Goal: Use online tool/utility

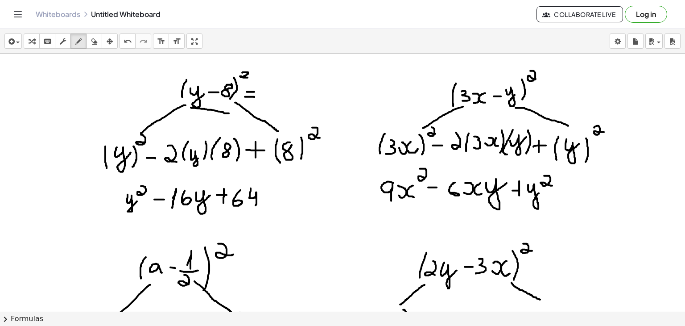
scroll to position [1759, 0]
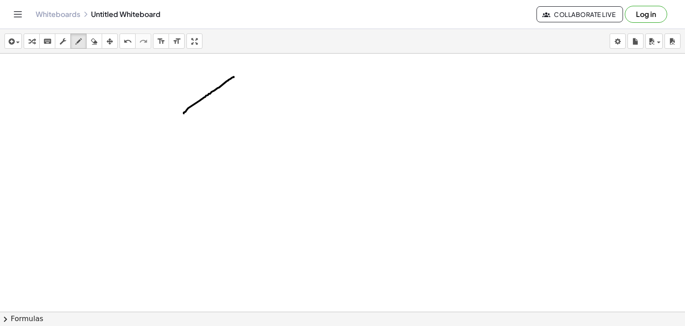
drag, startPoint x: 184, startPoint y: 113, endPoint x: 170, endPoint y: 75, distance: 39.8
drag, startPoint x: 175, startPoint y: 72, endPoint x: 180, endPoint y: 76, distance: 6.4
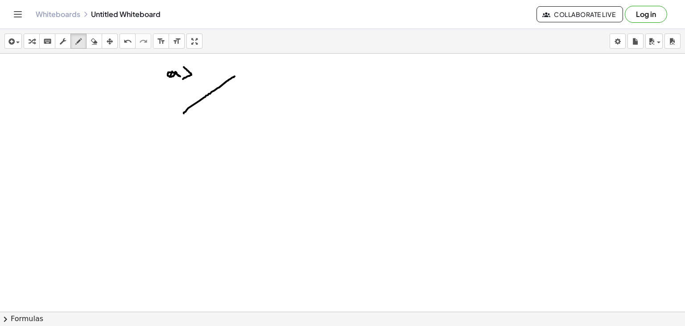
drag, startPoint x: 184, startPoint y: 66, endPoint x: 183, endPoint y: 78, distance: 12.1
drag, startPoint x: 367, startPoint y: 70, endPoint x: 375, endPoint y: 79, distance: 11.7
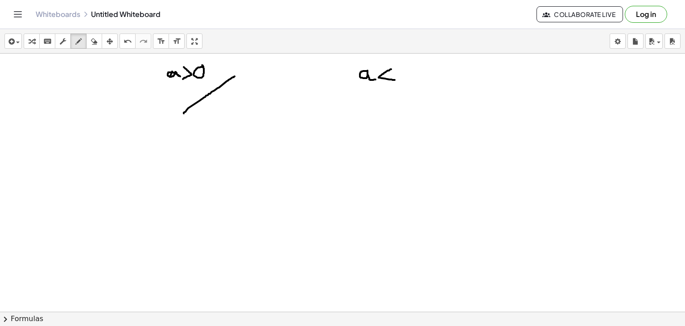
drag, startPoint x: 391, startPoint y: 69, endPoint x: 395, endPoint y: 79, distance: 11.4
drag, startPoint x: 367, startPoint y: 91, endPoint x: 406, endPoint y: 120, distance: 48.3
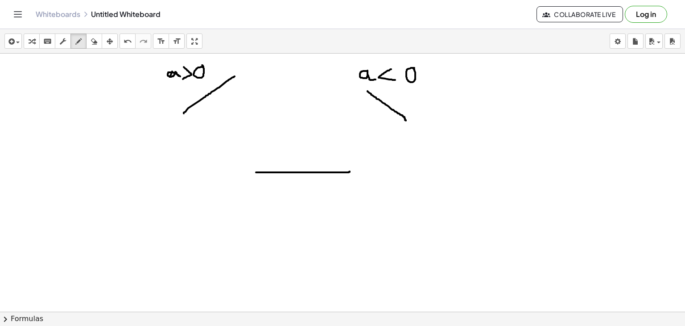
drag, startPoint x: 256, startPoint y: 172, endPoint x: 350, endPoint y: 170, distance: 93.7
drag, startPoint x: 256, startPoint y: 127, endPoint x: 253, endPoint y: 222, distance: 94.6
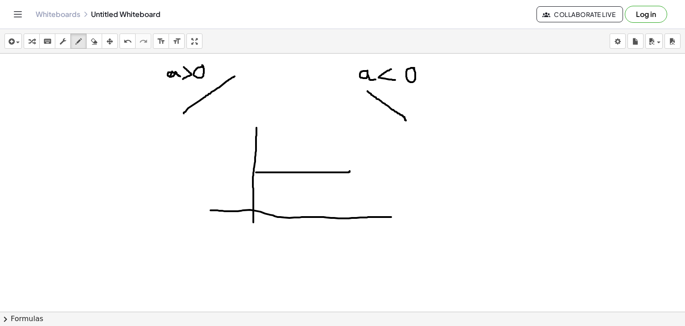
drag, startPoint x: 210, startPoint y: 210, endPoint x: 414, endPoint y: 216, distance: 203.5
drag, startPoint x: 280, startPoint y: 207, endPoint x: 280, endPoint y: 220, distance: 12.5
drag, startPoint x: 276, startPoint y: 238, endPoint x: 278, endPoint y: 245, distance: 7.3
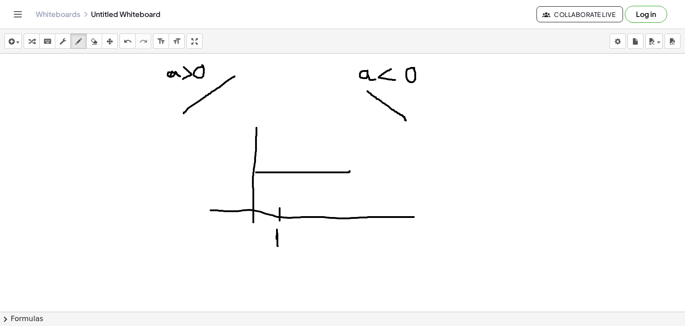
drag, startPoint x: 229, startPoint y: 168, endPoint x: 227, endPoint y: 177, distance: 8.7
drag, startPoint x: 237, startPoint y: 170, endPoint x: 235, endPoint y: 177, distance: 7.1
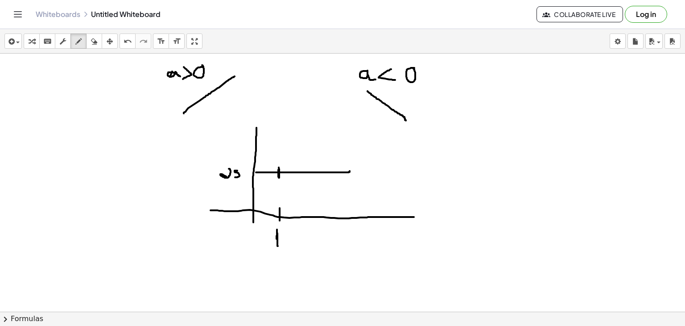
drag, startPoint x: 279, startPoint y: 167, endPoint x: 276, endPoint y: 172, distance: 5.8
drag, startPoint x: 398, startPoint y: 231, endPoint x: 400, endPoint y: 225, distance: 6.1
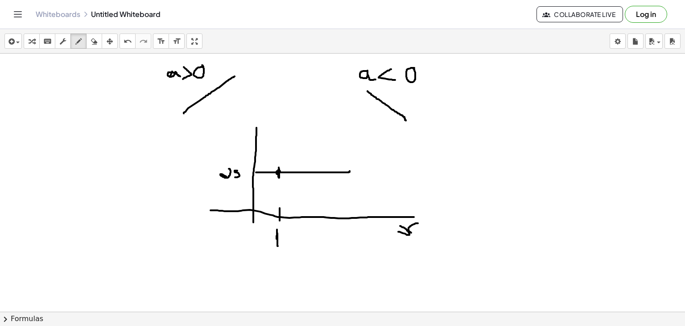
drag, startPoint x: 418, startPoint y: 223, endPoint x: 419, endPoint y: 232, distance: 9.5
drag, startPoint x: 267, startPoint y: 118, endPoint x: 284, endPoint y: 118, distance: 16.5
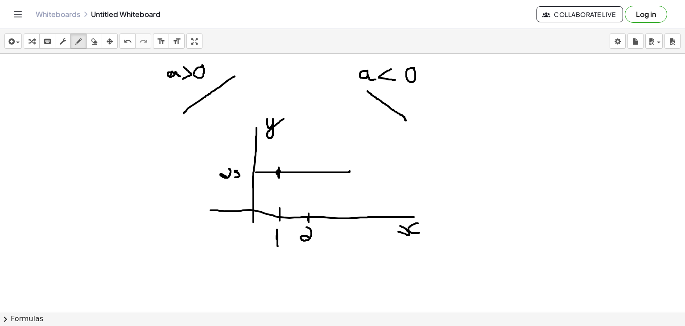
drag, startPoint x: 306, startPoint y: 227, endPoint x: 312, endPoint y: 238, distance: 12.4
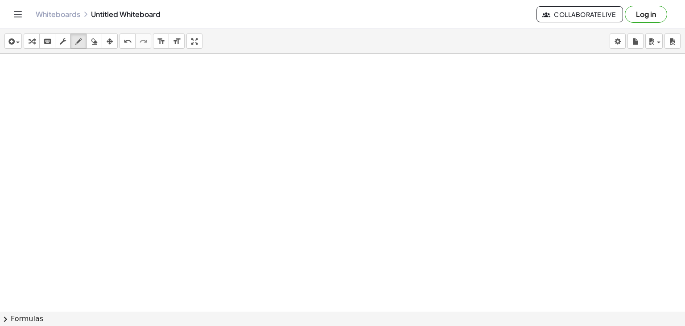
scroll to position [1959, 0]
drag, startPoint x: 244, startPoint y: 84, endPoint x: 249, endPoint y: 79, distance: 7.0
drag, startPoint x: 260, startPoint y: 68, endPoint x: 256, endPoint y: 81, distance: 13.7
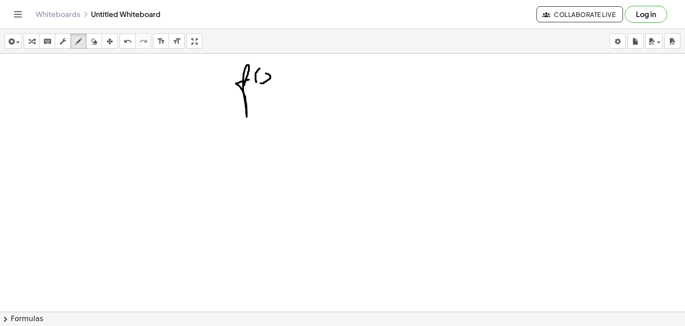
drag, startPoint x: 260, startPoint y: 82, endPoint x: 258, endPoint y: 74, distance: 8.3
drag, startPoint x: 276, startPoint y: 74, endPoint x: 275, endPoint y: 80, distance: 6.4
drag, startPoint x: 283, startPoint y: 67, endPoint x: 282, endPoint y: 82, distance: 14.8
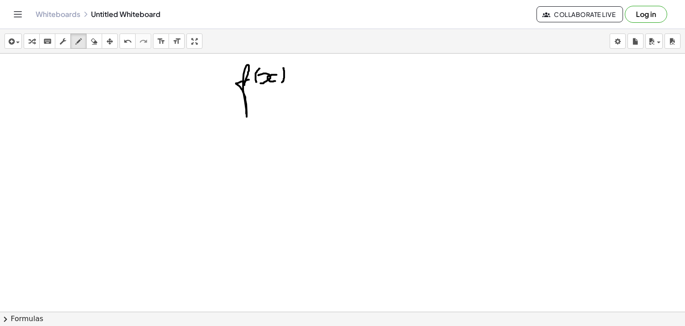
drag, startPoint x: 290, startPoint y: 82, endPoint x: 297, endPoint y: 82, distance: 7.6
drag, startPoint x: 290, startPoint y: 77, endPoint x: 302, endPoint y: 76, distance: 12.0
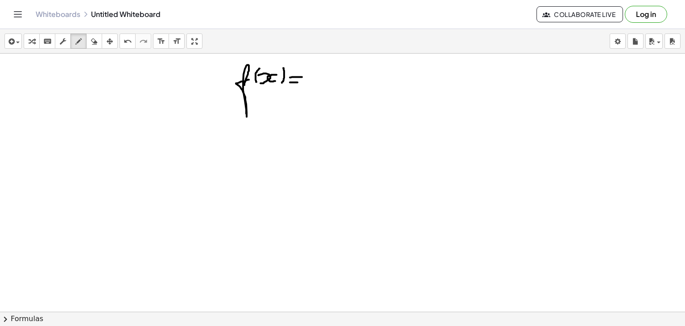
drag, startPoint x: 319, startPoint y: 73, endPoint x: 325, endPoint y: 83, distance: 12.0
drag, startPoint x: 333, startPoint y: 84, endPoint x: 331, endPoint y: 72, distance: 12.2
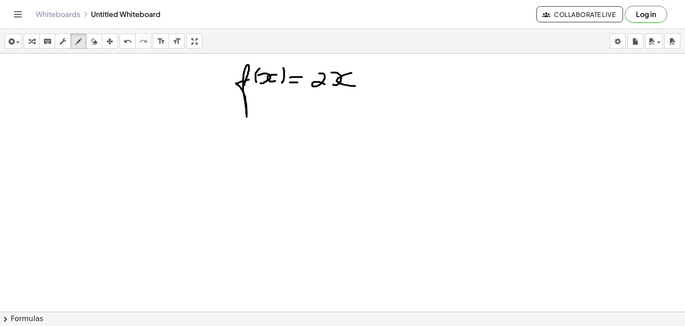
drag, startPoint x: 351, startPoint y: 72, endPoint x: 361, endPoint y: 85, distance: 15.9
drag, startPoint x: 378, startPoint y: 72, endPoint x: 378, endPoint y: 84, distance: 12.0
drag, startPoint x: 372, startPoint y: 78, endPoint x: 383, endPoint y: 78, distance: 11.6
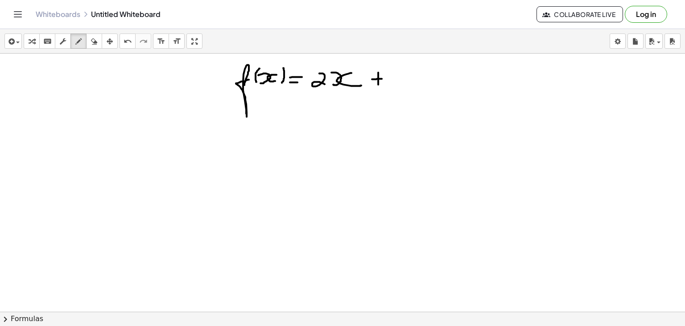
drag, startPoint x: 394, startPoint y: 72, endPoint x: 392, endPoint y: 87, distance: 15.3
drag, startPoint x: 226, startPoint y: 143, endPoint x: 237, endPoint y: 151, distance: 13.5
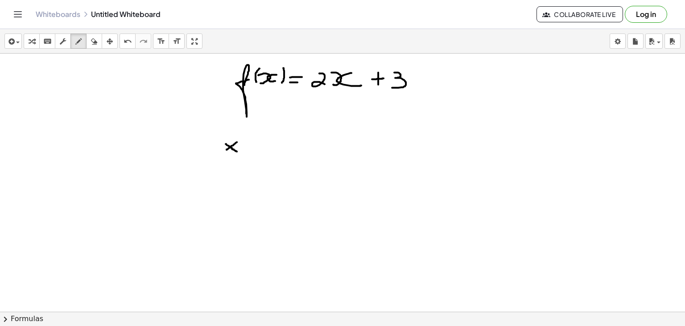
drag, startPoint x: 237, startPoint y: 141, endPoint x: 224, endPoint y: 151, distance: 15.6
drag, startPoint x: 262, startPoint y: 138, endPoint x: 257, endPoint y: 254, distance: 116.5
drag, startPoint x: 279, startPoint y: 140, endPoint x: 292, endPoint y: 143, distance: 13.4
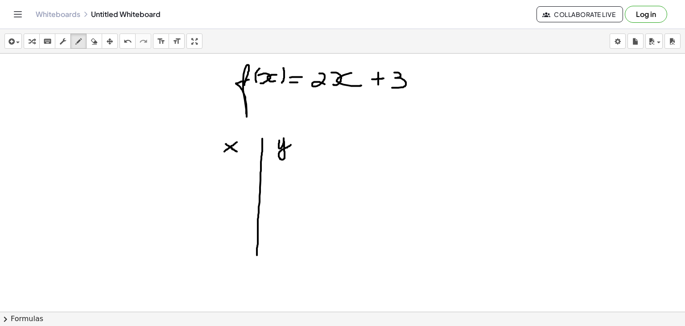
drag, startPoint x: 227, startPoint y: 193, endPoint x: 230, endPoint y: 198, distance: 6.0
drag, startPoint x: 227, startPoint y: 216, endPoint x: 235, endPoint y: 230, distance: 16.2
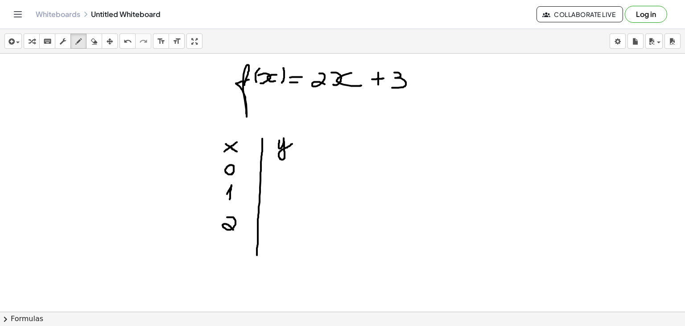
drag, startPoint x: 79, startPoint y: 123, endPoint x: 65, endPoint y: 270, distance: 147.8
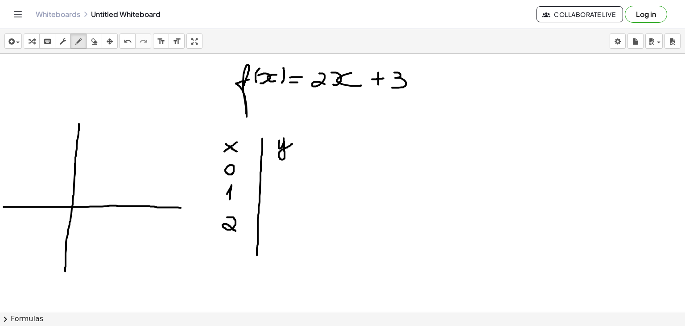
drag, startPoint x: 4, startPoint y: 206, endPoint x: 196, endPoint y: 207, distance: 192.6
drag, startPoint x: 93, startPoint y: 197, endPoint x: 93, endPoint y: 214, distance: 17.8
drag, startPoint x: 121, startPoint y: 198, endPoint x: 120, endPoint y: 209, distance: 10.7
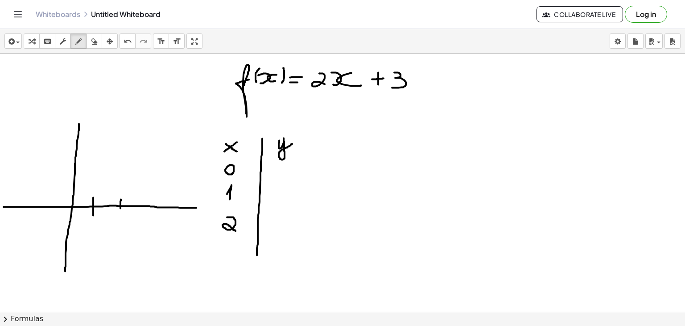
drag, startPoint x: 145, startPoint y: 197, endPoint x: 143, endPoint y: 209, distance: 12.8
drag, startPoint x: 91, startPoint y: 222, endPoint x: 90, endPoint y: 231, distance: 9.0
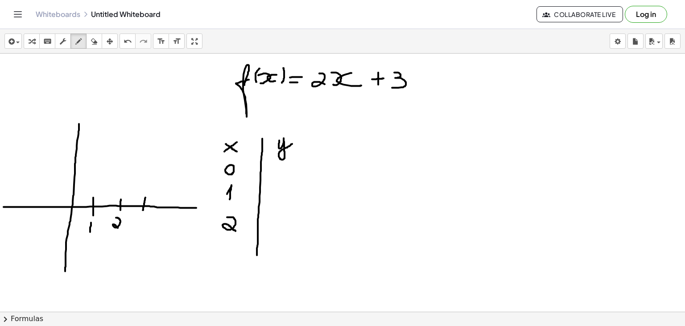
drag, startPoint x: 116, startPoint y: 217, endPoint x: 120, endPoint y: 228, distance: 12.3
drag, startPoint x: 142, startPoint y: 218, endPoint x: 144, endPoint y: 231, distance: 13.0
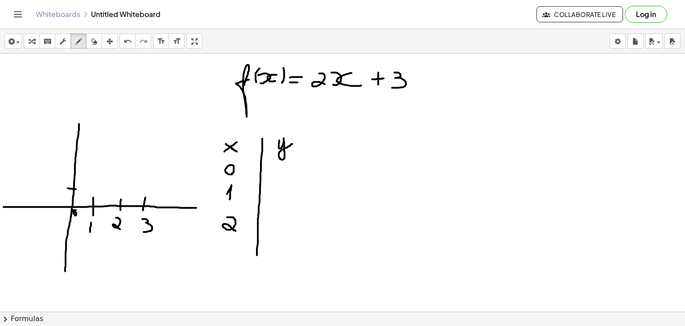
drag, startPoint x: 68, startPoint y: 187, endPoint x: 76, endPoint y: 188, distance: 8.5
drag, startPoint x: 71, startPoint y: 168, endPoint x: 81, endPoint y: 168, distance: 9.8
drag, startPoint x: 71, startPoint y: 148, endPoint x: 82, endPoint y: 148, distance: 10.7
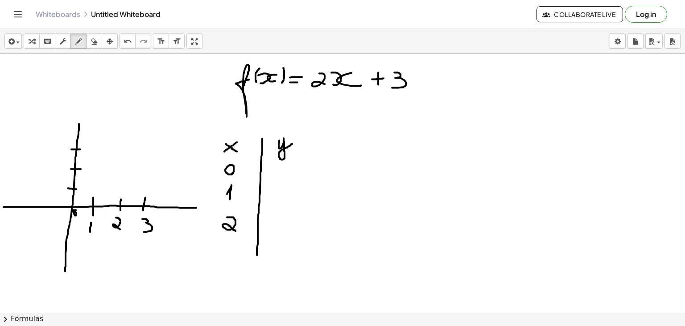
drag, startPoint x: 78, startPoint y: 121, endPoint x: 86, endPoint y: 72, distance: 49.6
drag, startPoint x: 70, startPoint y: 126, endPoint x: 86, endPoint y: 126, distance: 15.6
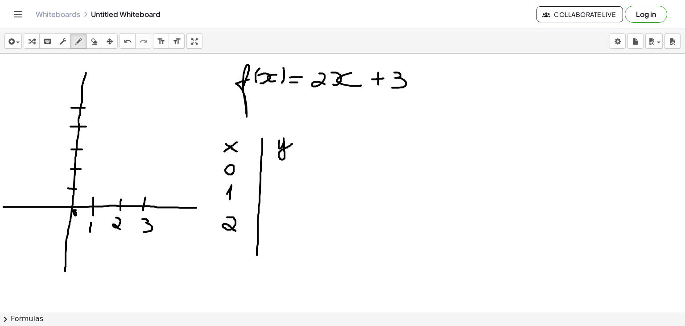
drag, startPoint x: 71, startPoint y: 107, endPoint x: 86, endPoint y: 107, distance: 14.3
drag, startPoint x: 73, startPoint y: 89, endPoint x: 87, endPoint y: 90, distance: 14.3
drag, startPoint x: 77, startPoint y: 75, endPoint x: 89, endPoint y: 74, distance: 12.6
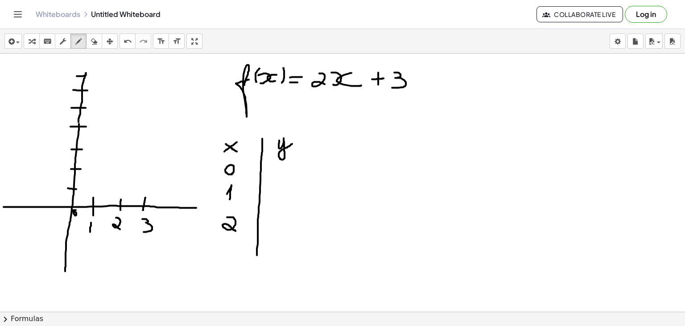
drag, startPoint x: 467, startPoint y: 97, endPoint x: 474, endPoint y: 107, distance: 11.9
drag, startPoint x: 479, startPoint y: 95, endPoint x: 475, endPoint y: 106, distance: 11.4
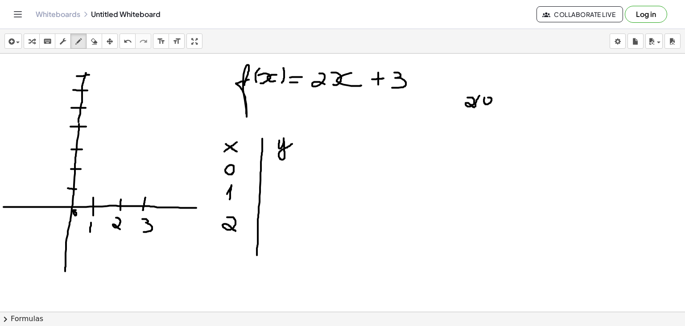
drag, startPoint x: 497, startPoint y: 92, endPoint x: 495, endPoint y: 106, distance: 13.9
drag, startPoint x: 511, startPoint y: 95, endPoint x: 510, endPoint y: 109, distance: 13.9
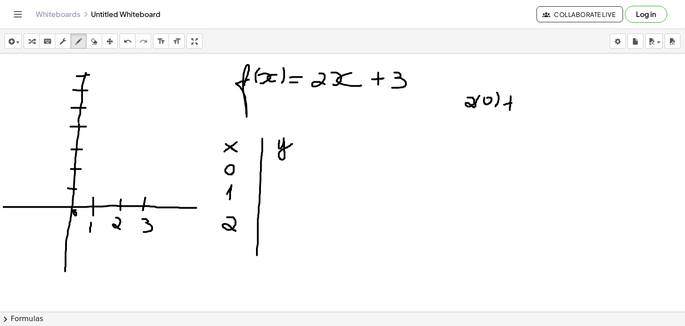
drag, startPoint x: 504, startPoint y: 104, endPoint x: 512, endPoint y: 102, distance: 8.7
drag, startPoint x: 522, startPoint y: 94, endPoint x: 525, endPoint y: 106, distance: 12.1
drag, startPoint x: 275, startPoint y: 163, endPoint x: 273, endPoint y: 171, distance: 8.2
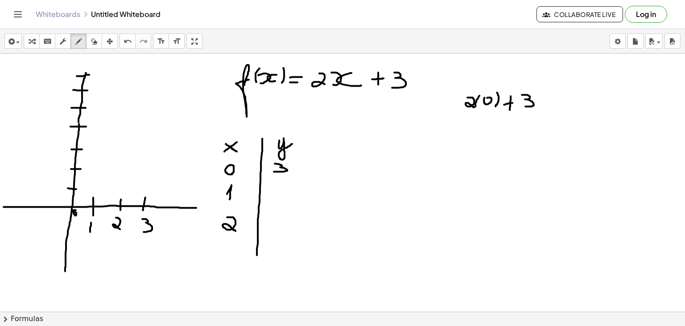
drag, startPoint x: 457, startPoint y: 118, endPoint x: 464, endPoint y: 128, distance: 12.0
drag, startPoint x: 473, startPoint y: 116, endPoint x: 466, endPoint y: 132, distance: 17.4
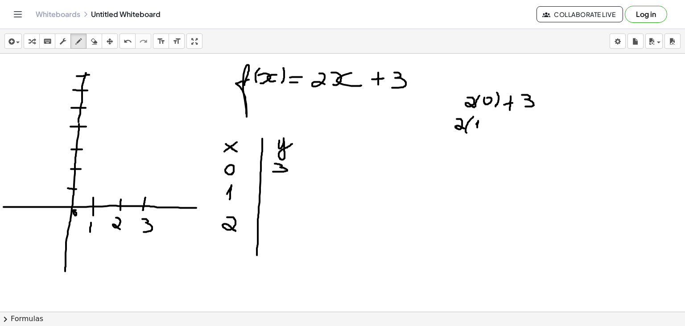
drag, startPoint x: 476, startPoint y: 124, endPoint x: 477, endPoint y: 128, distance: 4.5
drag, startPoint x: 485, startPoint y: 117, endPoint x: 479, endPoint y: 134, distance: 18.2
drag, startPoint x: 503, startPoint y: 119, endPoint x: 500, endPoint y: 130, distance: 11.8
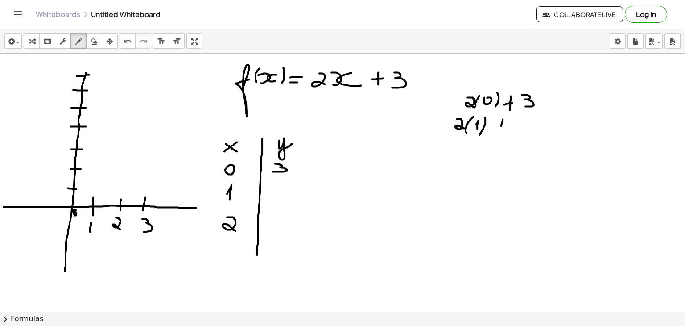
drag, startPoint x: 494, startPoint y: 124, endPoint x: 502, endPoint y: 125, distance: 8.5
drag, startPoint x: 515, startPoint y: 119, endPoint x: 514, endPoint y: 131, distance: 11.6
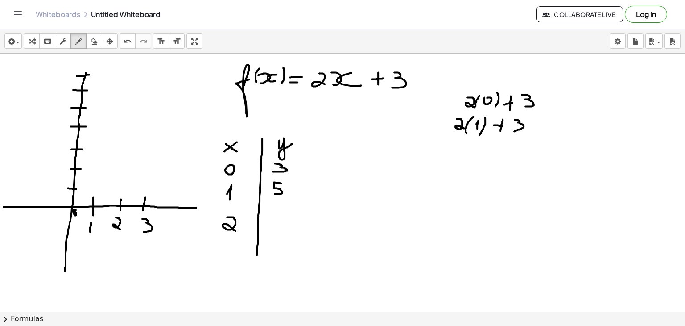
drag, startPoint x: 281, startPoint y: 182, endPoint x: 273, endPoint y: 193, distance: 13.4
drag, startPoint x: 55, startPoint y: 61, endPoint x: 70, endPoint y: 62, distance: 14.3
drag, startPoint x: 185, startPoint y: 227, endPoint x: 186, endPoint y: 218, distance: 8.9
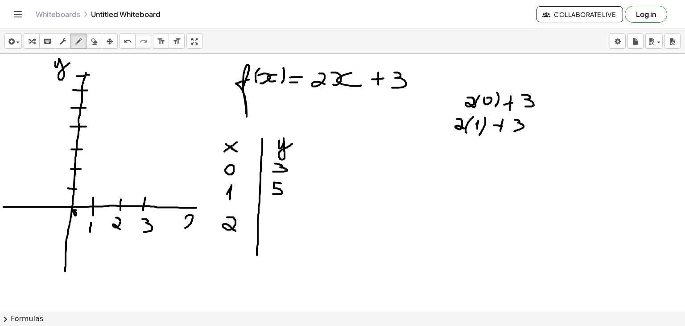
drag, startPoint x: 202, startPoint y: 214, endPoint x: 199, endPoint y: 226, distance: 12.8
drag, startPoint x: 95, startPoint y: 62, endPoint x: 95, endPoint y: 73, distance: 11.1
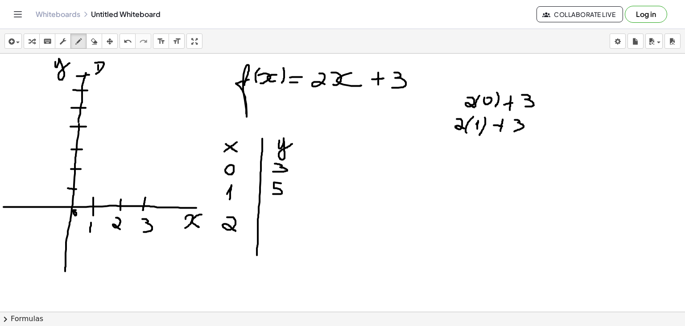
drag, startPoint x: 118, startPoint y: 62, endPoint x: 111, endPoint y: 61, distance: 7.4
drag, startPoint x: 118, startPoint y: 69, endPoint x: 132, endPoint y: 70, distance: 14.3
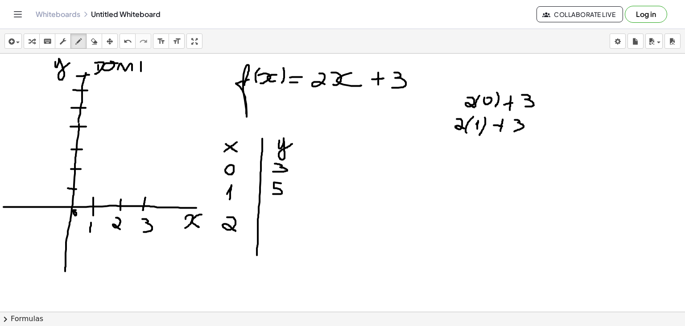
drag, startPoint x: 141, startPoint y: 61, endPoint x: 141, endPoint y: 71, distance: 10.3
drag, startPoint x: 148, startPoint y: 70, endPoint x: 156, endPoint y: 59, distance: 14.0
drag, startPoint x: 164, startPoint y: 59, endPoint x: 162, endPoint y: 70, distance: 10.8
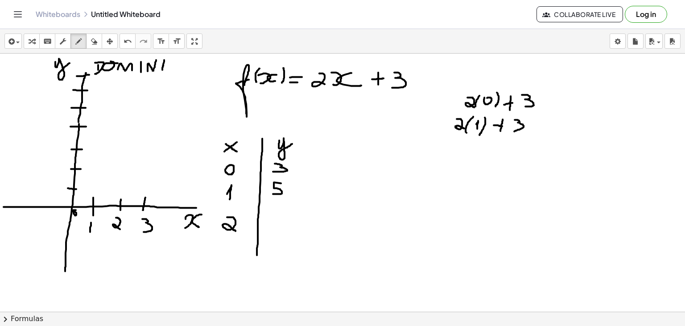
drag, startPoint x: 149, startPoint y: 241, endPoint x: 148, endPoint y: 252, distance: 10.8
drag, startPoint x: 155, startPoint y: 256, endPoint x: 172, endPoint y: 256, distance: 16.9
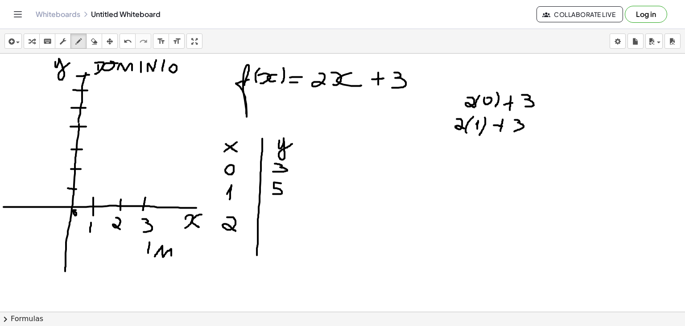
drag, startPoint x: 91, startPoint y: 38, endPoint x: 174, endPoint y: 75, distance: 91.1
click at [174, 75] on div "insert select one: Math Expression Function Text Youtube Video Graphing Geometr…" at bounding box center [342, 177] width 685 height 297
drag, startPoint x: 174, startPoint y: 75, endPoint x: 112, endPoint y: 71, distance: 62.6
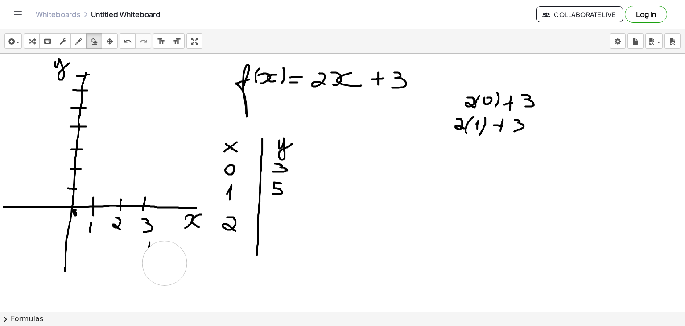
drag, startPoint x: 79, startPoint y: 42, endPoint x: 133, endPoint y: 188, distance: 155.5
click at [133, 188] on div "insert select one: Math Expression Function Text Youtube Video Graphing Geometr…" at bounding box center [342, 177] width 685 height 297
drag, startPoint x: 141, startPoint y: 218, endPoint x: 144, endPoint y: 229, distance: 11.5
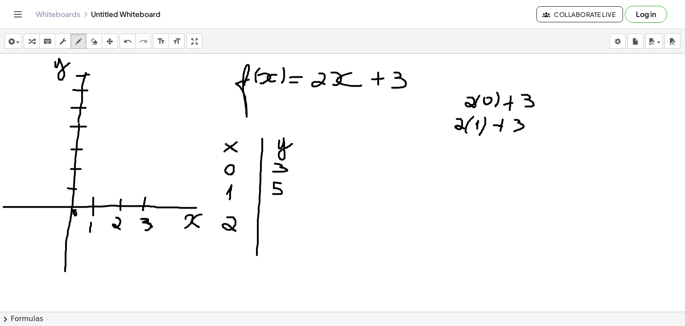
drag, startPoint x: 129, startPoint y: 240, endPoint x: 128, endPoint y: 252, distance: 11.6
drag, startPoint x: 128, startPoint y: 239, endPoint x: 127, endPoint y: 254, distance: 14.8
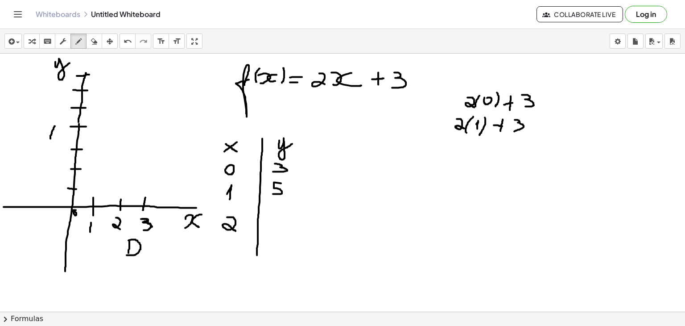
drag, startPoint x: 55, startPoint y: 125, endPoint x: 50, endPoint y: 138, distance: 13.7
drag, startPoint x: 43, startPoint y: 122, endPoint x: 58, endPoint y: 124, distance: 14.8
drag, startPoint x: 43, startPoint y: 136, endPoint x: 55, endPoint y: 138, distance: 12.1
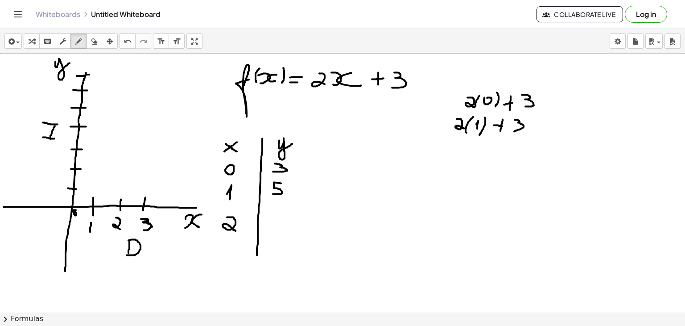
drag, startPoint x: 271, startPoint y: 214, endPoint x: 276, endPoint y: 235, distance: 21.4
drag, startPoint x: 268, startPoint y: 226, endPoint x: 288, endPoint y: 225, distance: 20.1
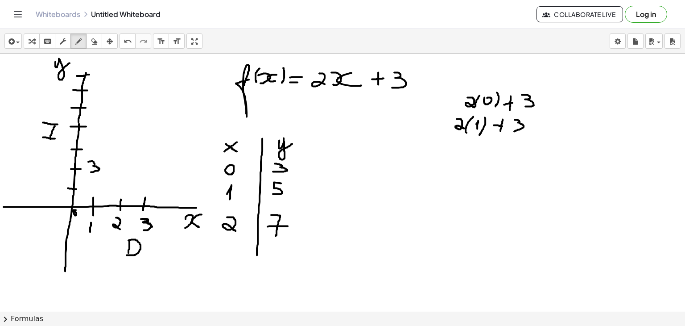
drag, startPoint x: 88, startPoint y: 161, endPoint x: 91, endPoint y: 171, distance: 10.5
drag, startPoint x: 100, startPoint y: 117, endPoint x: 93, endPoint y: 133, distance: 17.2
drag, startPoint x: 97, startPoint y: 83, endPoint x: 102, endPoint y: 97, distance: 14.5
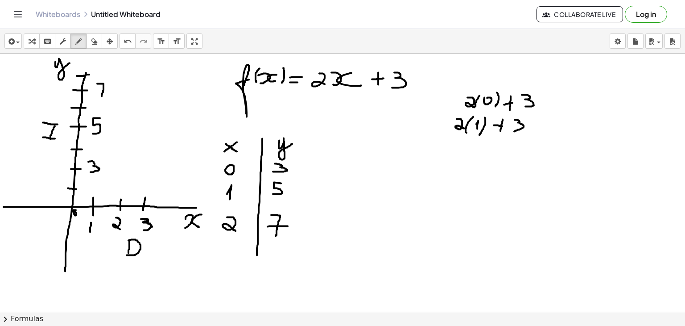
drag, startPoint x: 96, startPoint y: 90, endPoint x: 106, endPoint y: 91, distance: 10.3
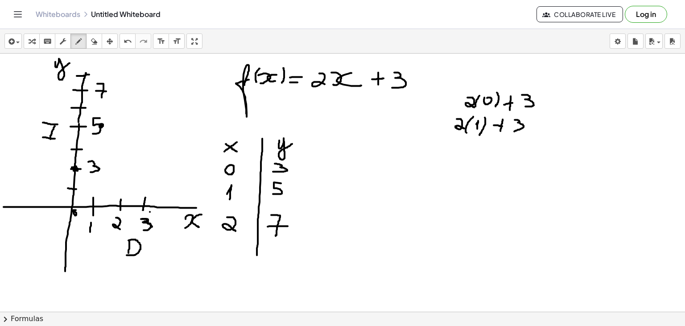
drag, startPoint x: 72, startPoint y: 170, endPoint x: 143, endPoint y: 68, distance: 124.0
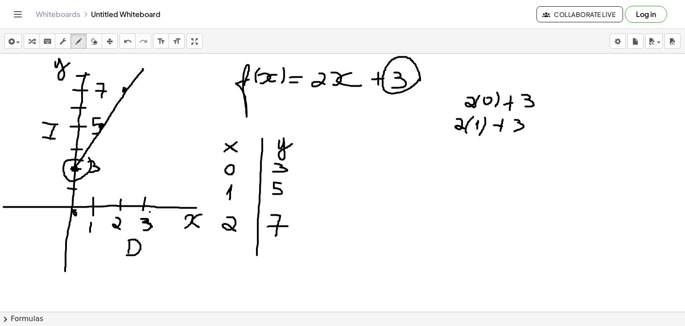
drag, startPoint x: 83, startPoint y: 160, endPoint x: 75, endPoint y: 153, distance: 10.2
drag, startPoint x: 373, startPoint y: 162, endPoint x: 380, endPoint y: 162, distance: 7.6
drag, startPoint x: 389, startPoint y: 153, endPoint x: 398, endPoint y: 166, distance: 16.1
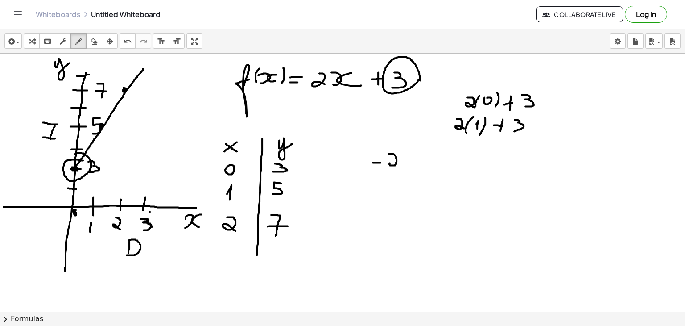
drag, startPoint x: 412, startPoint y: 156, endPoint x: 412, endPoint y: 166, distance: 10.7
drag, startPoint x: 405, startPoint y: 161, endPoint x: 415, endPoint y: 161, distance: 9.8
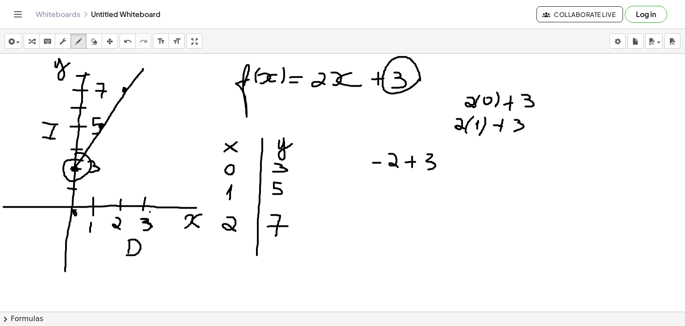
drag, startPoint x: 427, startPoint y: 153, endPoint x: 428, endPoint y: 169, distance: 15.2
drag, startPoint x: 447, startPoint y: 165, endPoint x: 458, endPoint y: 165, distance: 10.7
drag, startPoint x: 445, startPoint y: 159, endPoint x: 452, endPoint y: 159, distance: 6.7
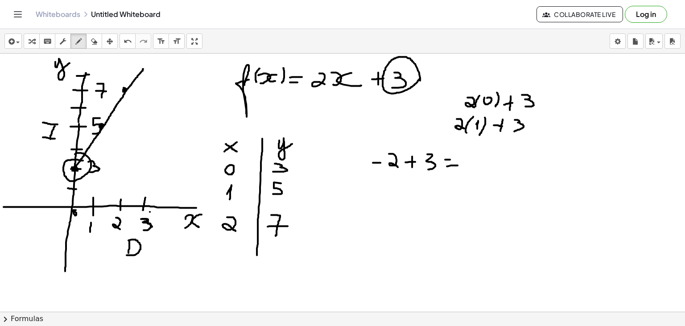
drag, startPoint x: 466, startPoint y: 163, endPoint x: 471, endPoint y: 174, distance: 12.2
drag, startPoint x: 58, startPoint y: 202, endPoint x: 58, endPoint y: 209, distance: 6.7
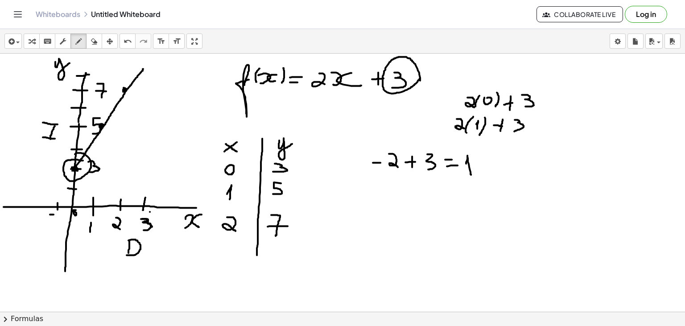
drag, startPoint x: 54, startPoint y: 218, endPoint x: 55, endPoint y: 225, distance: 7.3
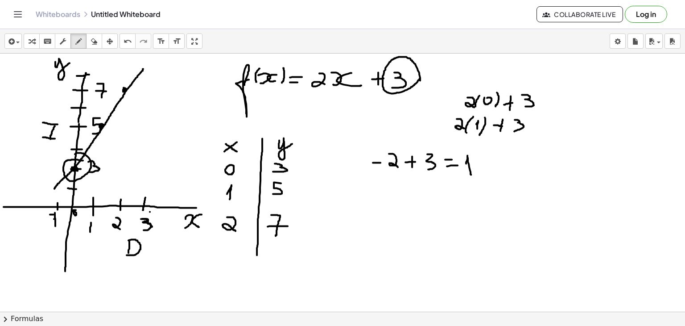
drag, startPoint x: 54, startPoint y: 188, endPoint x: 78, endPoint y: 163, distance: 34.1
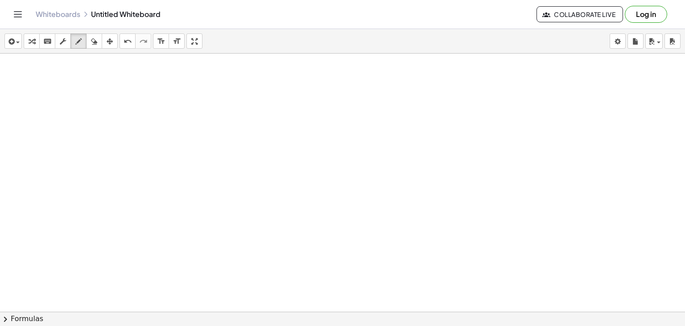
scroll to position [2185, 0]
drag, startPoint x: 182, startPoint y: 96, endPoint x: 180, endPoint y: 113, distance: 16.6
drag, startPoint x: 192, startPoint y: 106, endPoint x: 197, endPoint y: 104, distance: 5.1
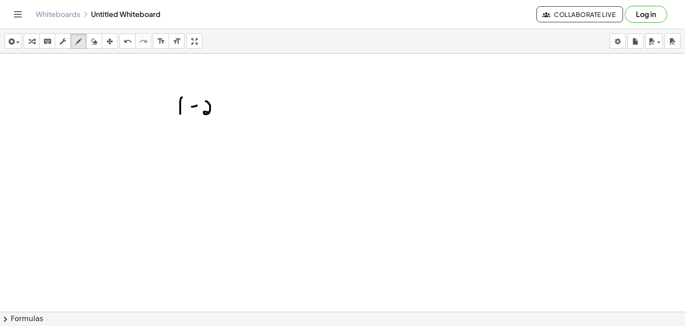
drag, startPoint x: 206, startPoint y: 100, endPoint x: 211, endPoint y: 112, distance: 13.4
drag, startPoint x: 219, startPoint y: 112, endPoint x: 218, endPoint y: 121, distance: 9.1
drag, startPoint x: 225, startPoint y: 106, endPoint x: 231, endPoint y: 106, distance: 6.7
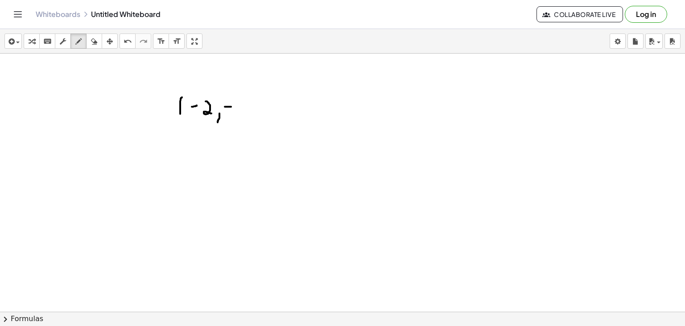
drag, startPoint x: 243, startPoint y: 98, endPoint x: 237, endPoint y: 111, distance: 14.8
drag, startPoint x: 256, startPoint y: 93, endPoint x: 255, endPoint y: 114, distance: 21.0
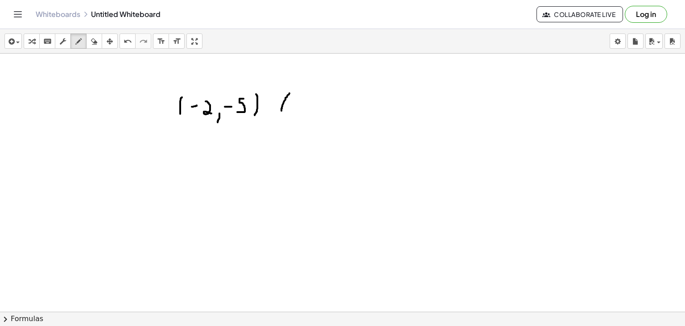
drag, startPoint x: 289, startPoint y: 92, endPoint x: 282, endPoint y: 115, distance: 23.5
drag, startPoint x: 328, startPoint y: 107, endPoint x: 334, endPoint y: 107, distance: 5.4
drag, startPoint x: 341, startPoint y: 101, endPoint x: 348, endPoint y: 111, distance: 12.1
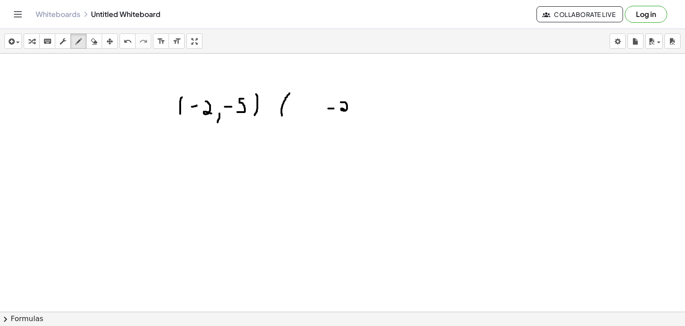
drag, startPoint x: 310, startPoint y: 107, endPoint x: 308, endPoint y: 118, distance: 11.3
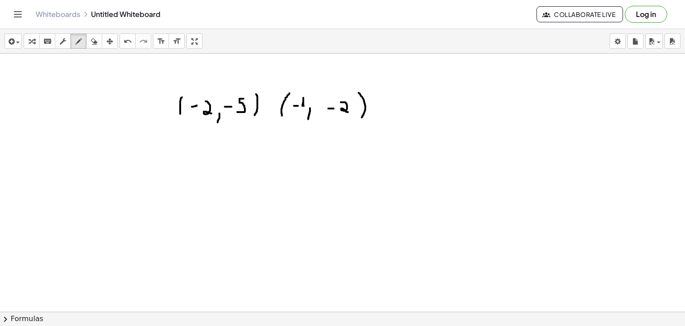
drag, startPoint x: 359, startPoint y: 92, endPoint x: 360, endPoint y: 118, distance: 25.9
drag, startPoint x: 396, startPoint y: 95, endPoint x: 390, endPoint y: 113, distance: 19.5
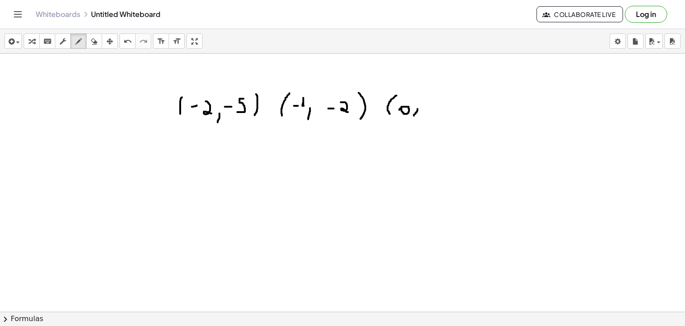
drag, startPoint x: 417, startPoint y: 108, endPoint x: 413, endPoint y: 115, distance: 7.8
drag, startPoint x: 425, startPoint y: 108, endPoint x: 428, endPoint y: 113, distance: 5.8
drag, startPoint x: 437, startPoint y: 94, endPoint x: 439, endPoint y: 118, distance: 23.7
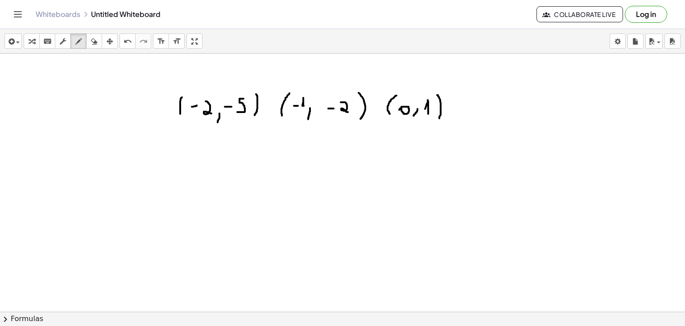
drag, startPoint x: 467, startPoint y: 96, endPoint x: 463, endPoint y: 122, distance: 25.8
drag, startPoint x: 484, startPoint y: 113, endPoint x: 482, endPoint y: 126, distance: 13.1
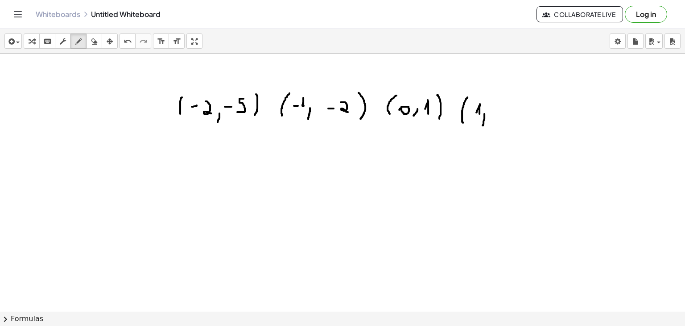
drag, startPoint x: 494, startPoint y: 102, endPoint x: 501, endPoint y: 116, distance: 16.0
drag, startPoint x: 515, startPoint y: 95, endPoint x: 517, endPoint y: 125, distance: 30.4
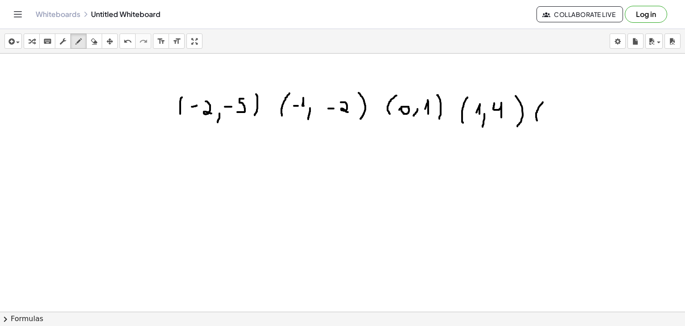
drag, startPoint x: 543, startPoint y: 101, endPoint x: 539, endPoint y: 124, distance: 22.7
drag, startPoint x: 547, startPoint y: 108, endPoint x: 555, endPoint y: 120, distance: 14.1
drag, startPoint x: 565, startPoint y: 118, endPoint x: 560, endPoint y: 127, distance: 10.0
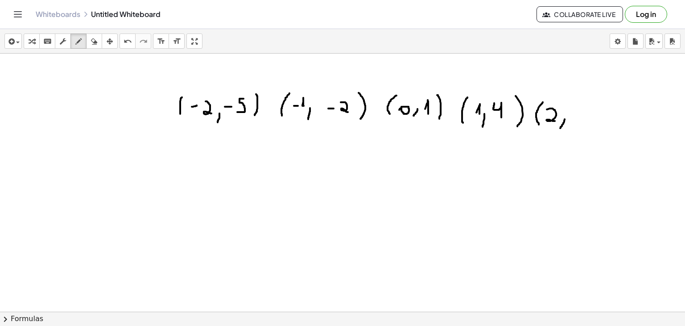
drag, startPoint x: 575, startPoint y: 104, endPoint x: 582, endPoint y: 119, distance: 15.8
drag, startPoint x: 576, startPoint y: 115, endPoint x: 585, endPoint y: 114, distance: 9.4
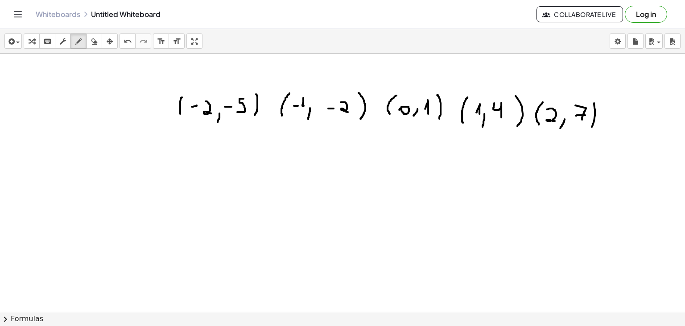
drag, startPoint x: 594, startPoint y: 102, endPoint x: 591, endPoint y: 127, distance: 25.2
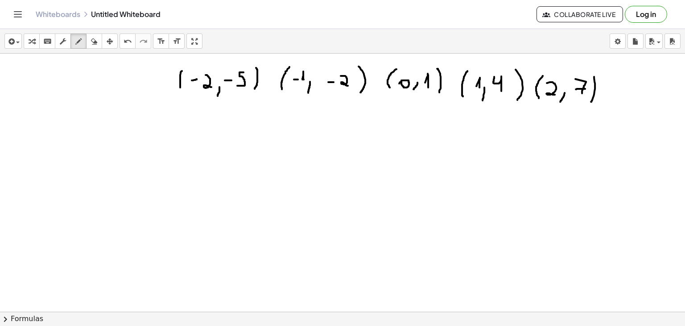
scroll to position [2212, 0]
drag, startPoint x: 309, startPoint y: 121, endPoint x: 300, endPoint y: 306, distance: 185.7
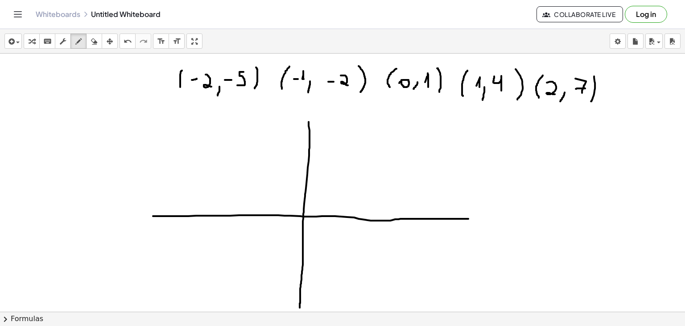
drag, startPoint x: 153, startPoint y: 215, endPoint x: 481, endPoint y: 218, distance: 327.8
drag, startPoint x: 275, startPoint y: 210, endPoint x: 275, endPoint y: 225, distance: 15.2
drag, startPoint x: 245, startPoint y: 209, endPoint x: 245, endPoint y: 222, distance: 12.9
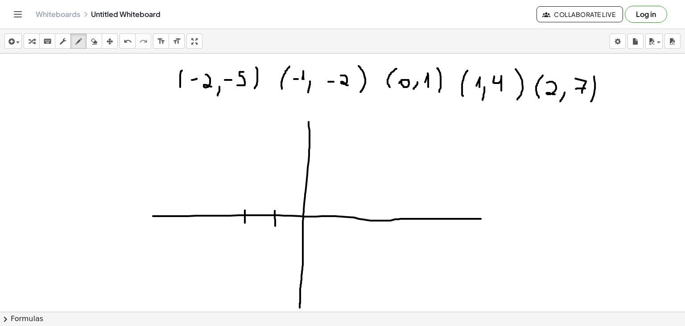
drag, startPoint x: 328, startPoint y: 211, endPoint x: 329, endPoint y: 223, distance: 11.6
drag, startPoint x: 360, startPoint y: 211, endPoint x: 361, endPoint y: 223, distance: 12.1
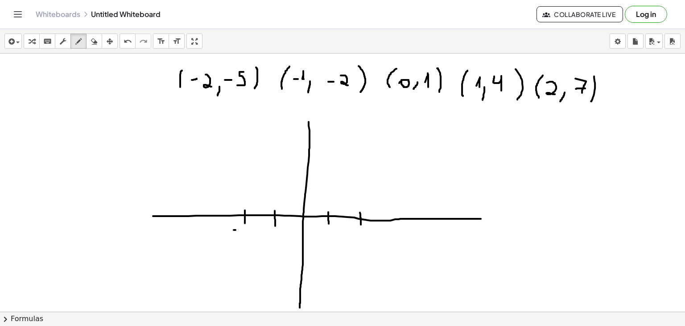
drag, startPoint x: 244, startPoint y: 227, endPoint x: 248, endPoint y: 236, distance: 10.6
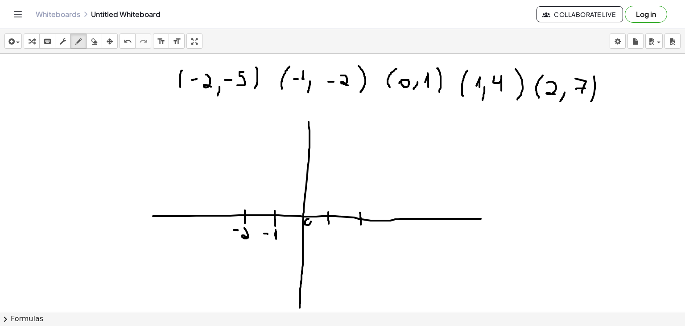
drag, startPoint x: 326, startPoint y: 233, endPoint x: 326, endPoint y: 243, distance: 9.4
drag, startPoint x: 356, startPoint y: 232, endPoint x: 364, endPoint y: 242, distance: 12.3
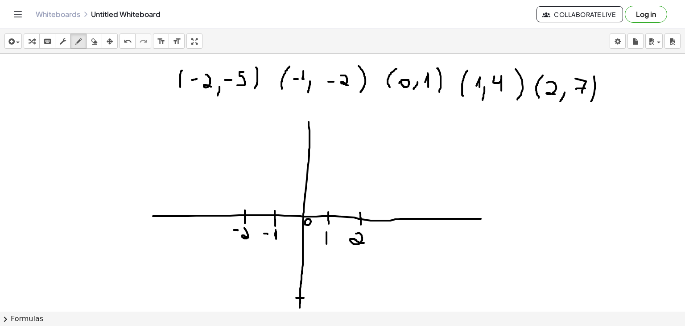
drag, startPoint x: 296, startPoint y: 297, endPoint x: 304, endPoint y: 297, distance: 8.0
drag, startPoint x: 314, startPoint y: 294, endPoint x: 320, endPoint y: 294, distance: 5.8
drag, startPoint x: 333, startPoint y: 288, endPoint x: 329, endPoint y: 298, distance: 11.0
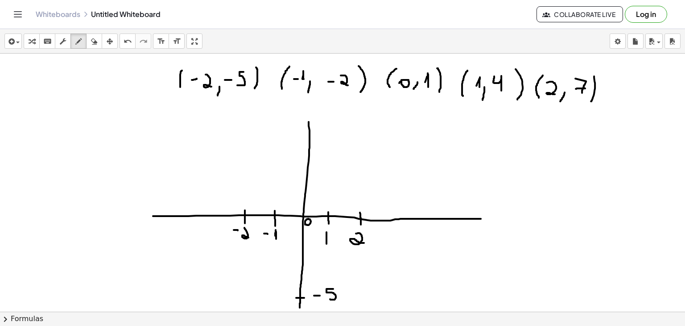
drag, startPoint x: 299, startPoint y: 248, endPoint x: 309, endPoint y: 248, distance: 10.3
drag, startPoint x: 313, startPoint y: 248, endPoint x: 319, endPoint y: 249, distance: 5.4
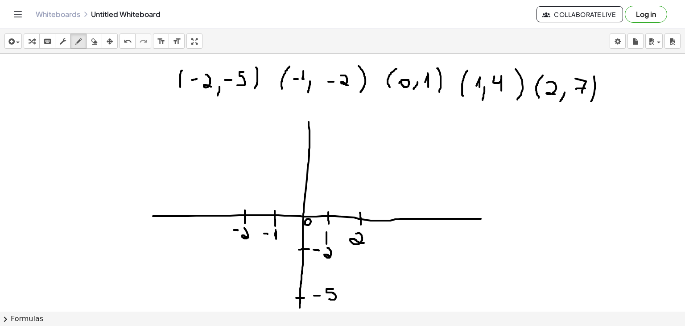
drag, startPoint x: 327, startPoint y: 247, endPoint x: 332, endPoint y: 256, distance: 10.0
drag, startPoint x: 301, startPoint y: 191, endPoint x: 307, endPoint y: 193, distance: 5.9
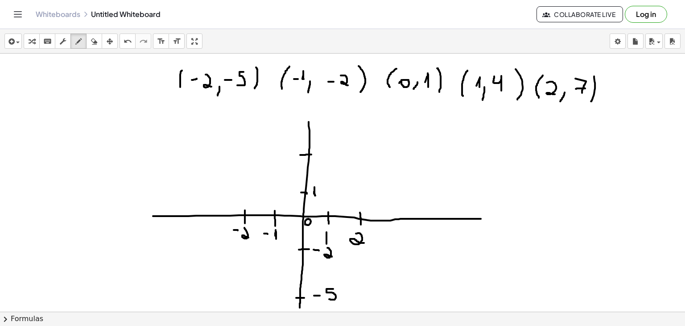
drag, startPoint x: 300, startPoint y: 154, endPoint x: 311, endPoint y: 153, distance: 11.2
drag, startPoint x: 323, startPoint y: 143, endPoint x: 325, endPoint y: 159, distance: 16.2
drag, startPoint x: 307, startPoint y: 124, endPoint x: 307, endPoint y: 106, distance: 17.4
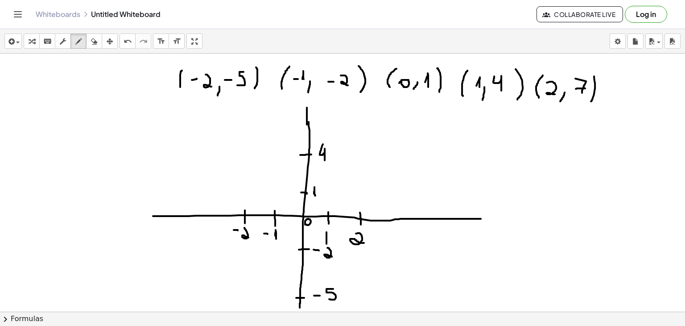
drag, startPoint x: 302, startPoint y: 110, endPoint x: 311, endPoint y: 109, distance: 8.9
drag, startPoint x: 318, startPoint y: 102, endPoint x: 323, endPoint y: 120, distance: 18.9
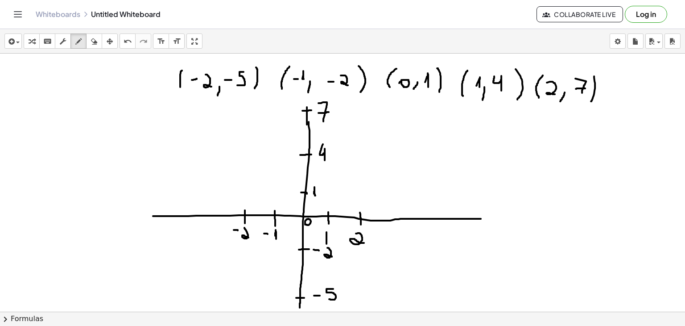
drag, startPoint x: 318, startPoint y: 112, endPoint x: 329, endPoint y: 111, distance: 10.7
drag, startPoint x: 488, startPoint y: 224, endPoint x: 482, endPoint y: 238, distance: 14.8
drag, startPoint x: 496, startPoint y: 229, endPoint x: 500, endPoint y: 239, distance: 10.6
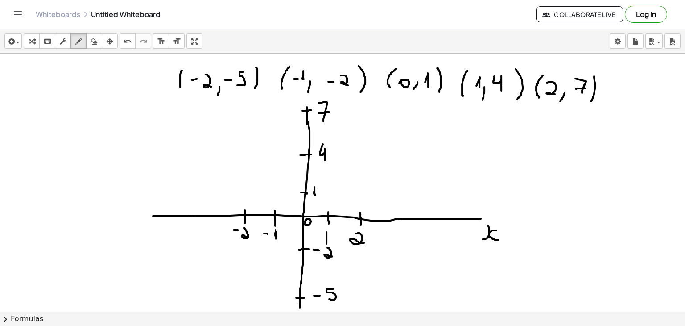
drag, startPoint x: 276, startPoint y: 96, endPoint x: 289, endPoint y: 99, distance: 12.4
drag, startPoint x: 241, startPoint y: 294, endPoint x: 243, endPoint y: 290, distance: 4.6
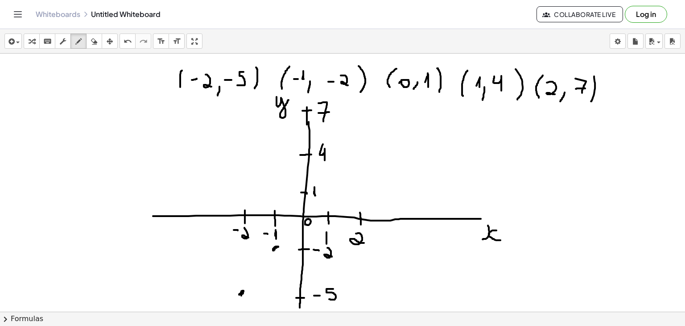
drag, startPoint x: 305, startPoint y: 191, endPoint x: 307, endPoint y: 187, distance: 5.0
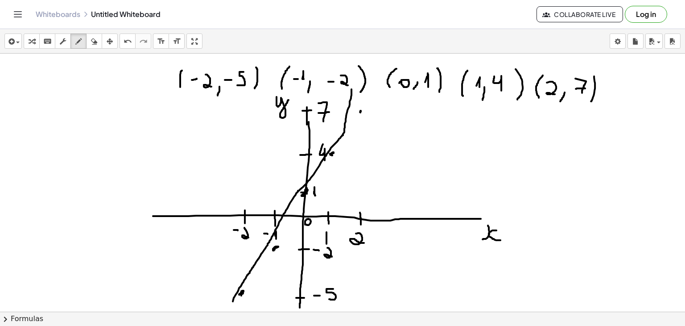
drag, startPoint x: 233, startPoint y: 300, endPoint x: 356, endPoint y: 79, distance: 252.9
drag, startPoint x: 371, startPoint y: 91, endPoint x: 334, endPoint y: 137, distance: 59.3
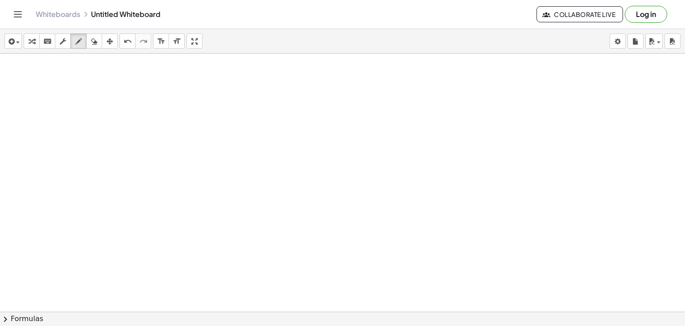
scroll to position [2471, 0]
drag, startPoint x: 252, startPoint y: 76, endPoint x: 265, endPoint y: 94, distance: 22.9
drag, startPoint x: 273, startPoint y: 94, endPoint x: 286, endPoint y: 94, distance: 12.9
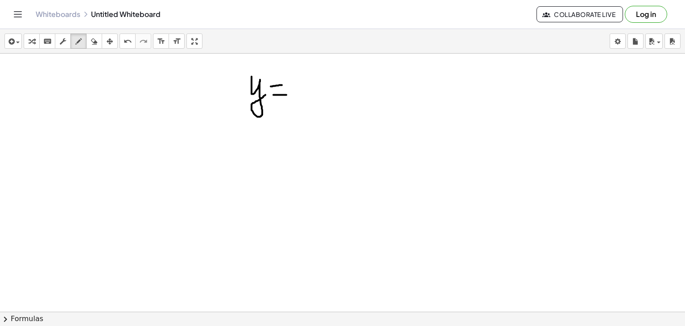
drag, startPoint x: 271, startPoint y: 86, endPoint x: 282, endPoint y: 84, distance: 11.2
drag, startPoint x: 301, startPoint y: 84, endPoint x: 311, endPoint y: 99, distance: 17.6
drag, startPoint x: 319, startPoint y: 99, endPoint x: 320, endPoint y: 86, distance: 12.5
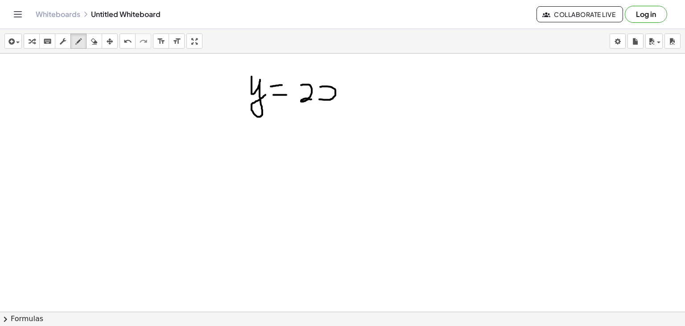
drag, startPoint x: 350, startPoint y: 86, endPoint x: 345, endPoint y: 99, distance: 13.7
drag, startPoint x: 360, startPoint y: 91, endPoint x: 372, endPoint y: 91, distance: 12.5
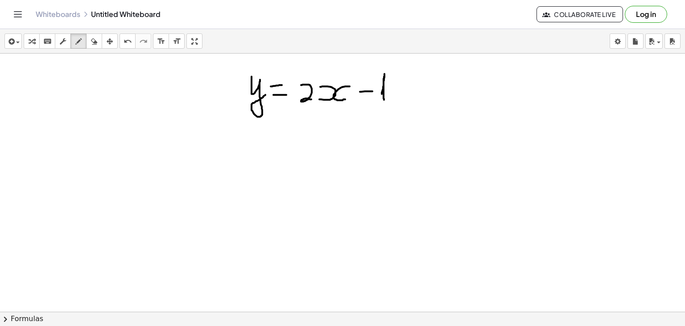
drag, startPoint x: 382, startPoint y: 93, endPoint x: 385, endPoint y: 100, distance: 7.4
drag, startPoint x: 314, startPoint y: 143, endPoint x: 319, endPoint y: 157, distance: 15.2
drag, startPoint x: 328, startPoint y: 156, endPoint x: 326, endPoint y: 144, distance: 12.2
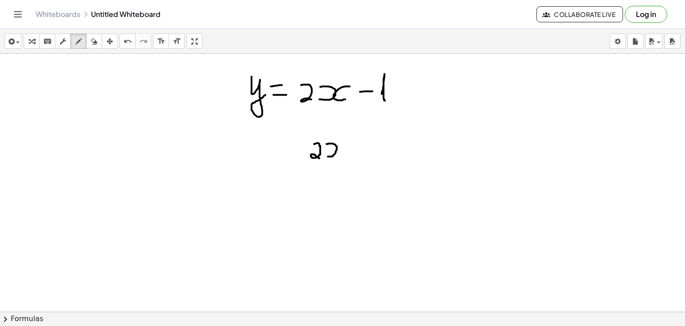
drag, startPoint x: 345, startPoint y: 142, endPoint x: 346, endPoint y: 154, distance: 12.0
drag, startPoint x: 359, startPoint y: 144, endPoint x: 370, endPoint y: 142, distance: 11.8
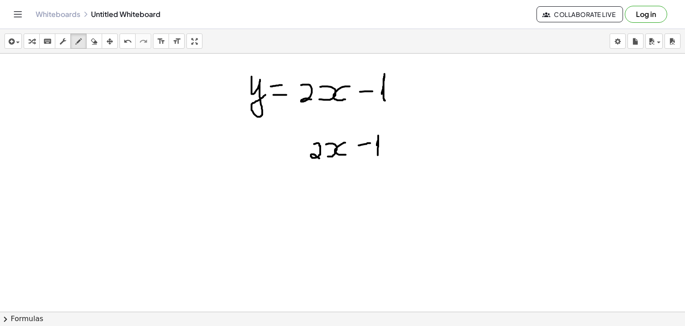
drag, startPoint x: 377, startPoint y: 144, endPoint x: 378, endPoint y: 154, distance: 9.9
drag, startPoint x: 393, startPoint y: 152, endPoint x: 403, endPoint y: 153, distance: 10.3
drag, startPoint x: 395, startPoint y: 146, endPoint x: 401, endPoint y: 146, distance: 6.2
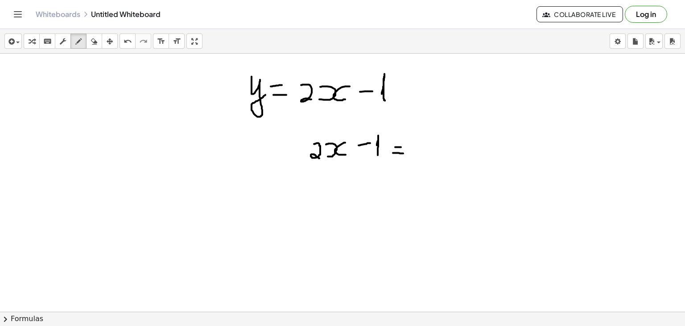
drag, startPoint x: 353, startPoint y: 182, endPoint x: 357, endPoint y: 194, distance: 12.6
drag, startPoint x: 363, startPoint y: 194, endPoint x: 364, endPoint y: 181, distance: 12.6
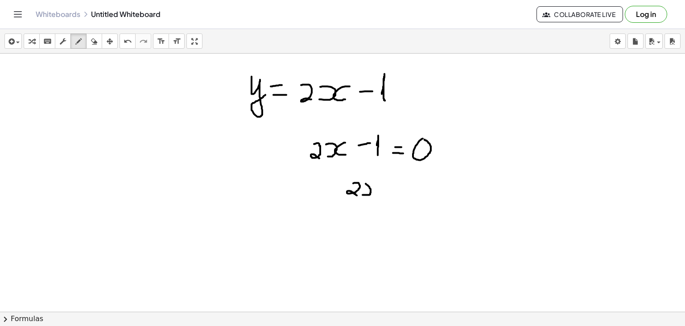
drag, startPoint x: 378, startPoint y: 184, endPoint x: 381, endPoint y: 193, distance: 9.4
drag, startPoint x: 387, startPoint y: 193, endPoint x: 392, endPoint y: 193, distance: 4.9
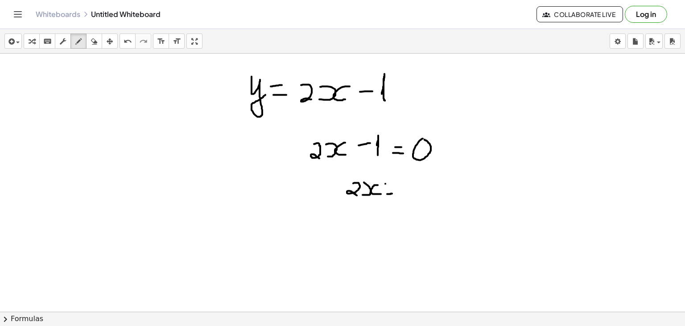
drag, startPoint x: 406, startPoint y: 186, endPoint x: 410, endPoint y: 192, distance: 6.7
drag, startPoint x: 360, startPoint y: 219, endPoint x: 364, endPoint y: 209, distance: 10.4
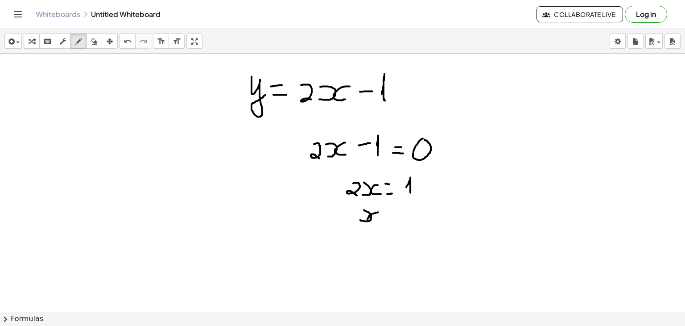
drag, startPoint x: 378, startPoint y: 211, endPoint x: 377, endPoint y: 222, distance: 10.8
drag, startPoint x: 384, startPoint y: 222, endPoint x: 391, endPoint y: 222, distance: 6.3
drag, startPoint x: 387, startPoint y: 215, endPoint x: 394, endPoint y: 215, distance: 7.1
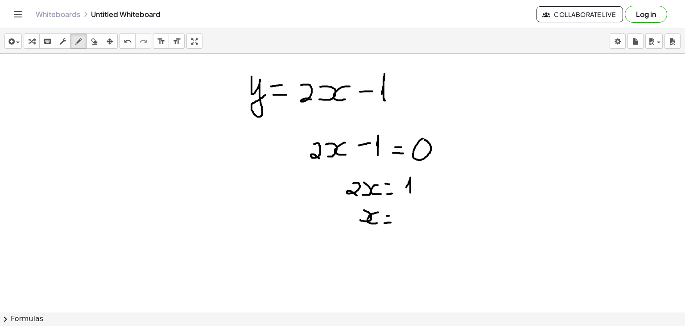
drag, startPoint x: 407, startPoint y: 220, endPoint x: 423, endPoint y: 220, distance: 16.5
drag, startPoint x: 416, startPoint y: 225, endPoint x: 428, endPoint y: 242, distance: 21.0
